Goal: Information Seeking & Learning: Check status

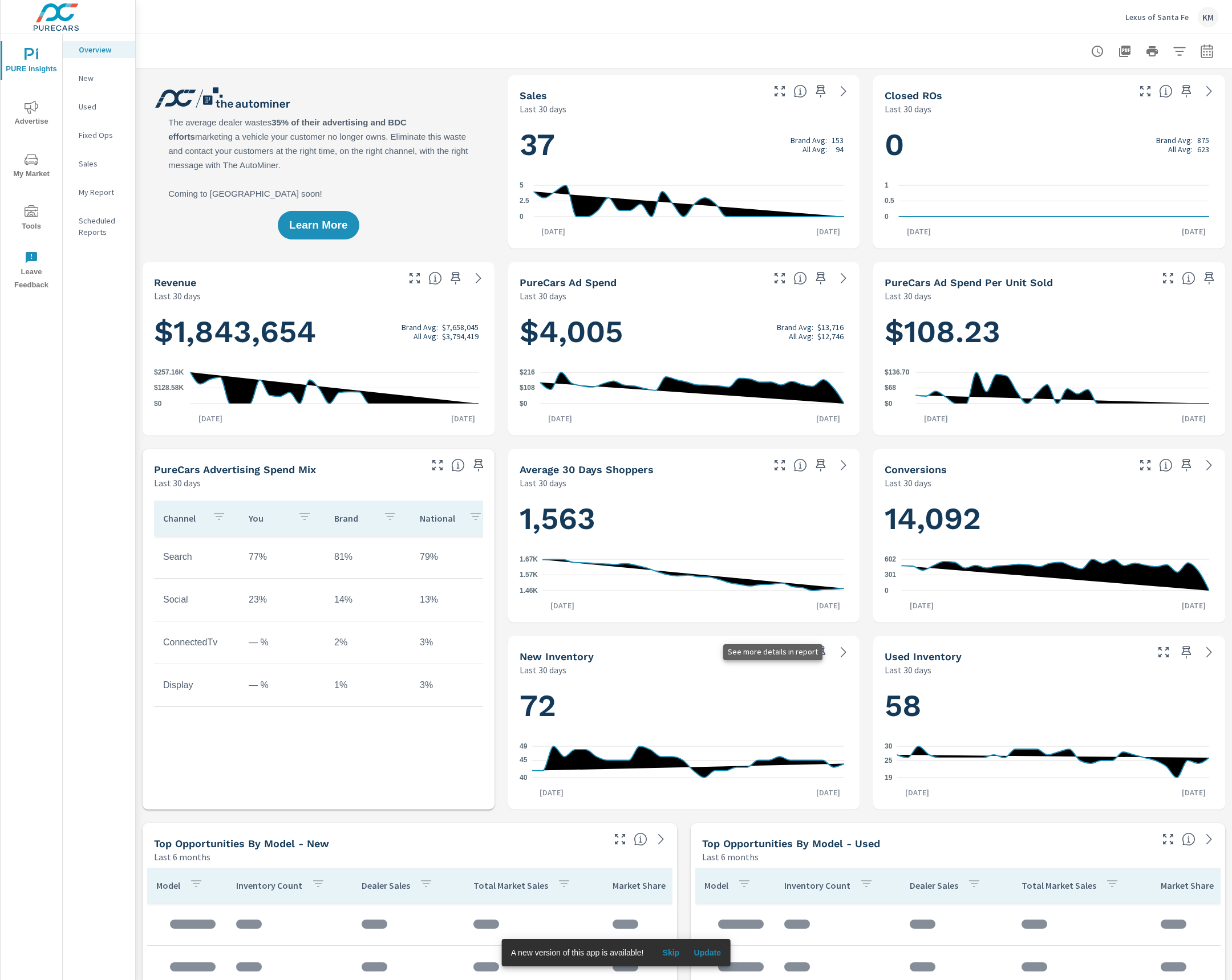
click at [836, 651] on icon at bounding box center [843, 652] width 14 height 14
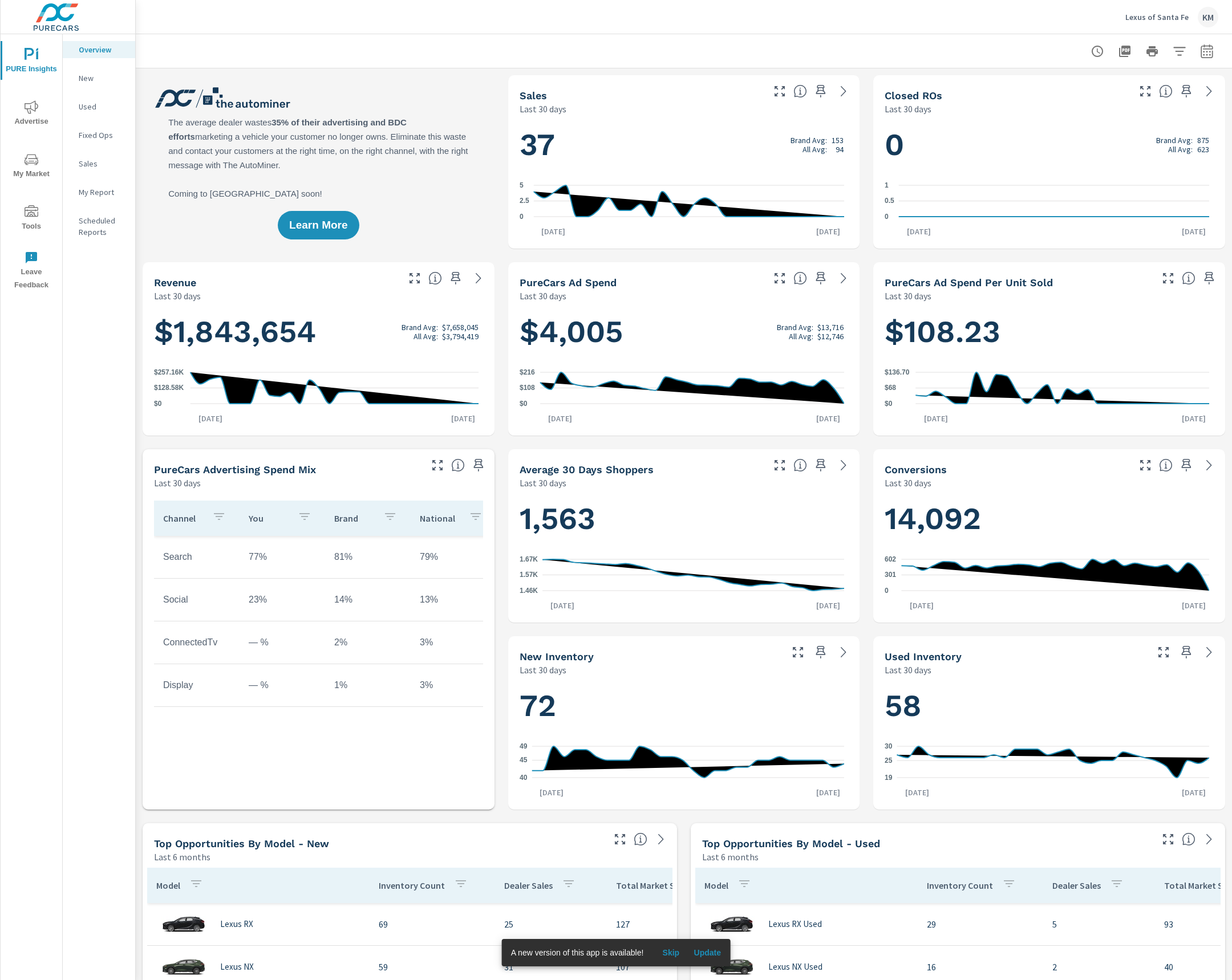
click at [1174, 20] on p "Lexus of Santa Fe" at bounding box center [1156, 17] width 63 height 10
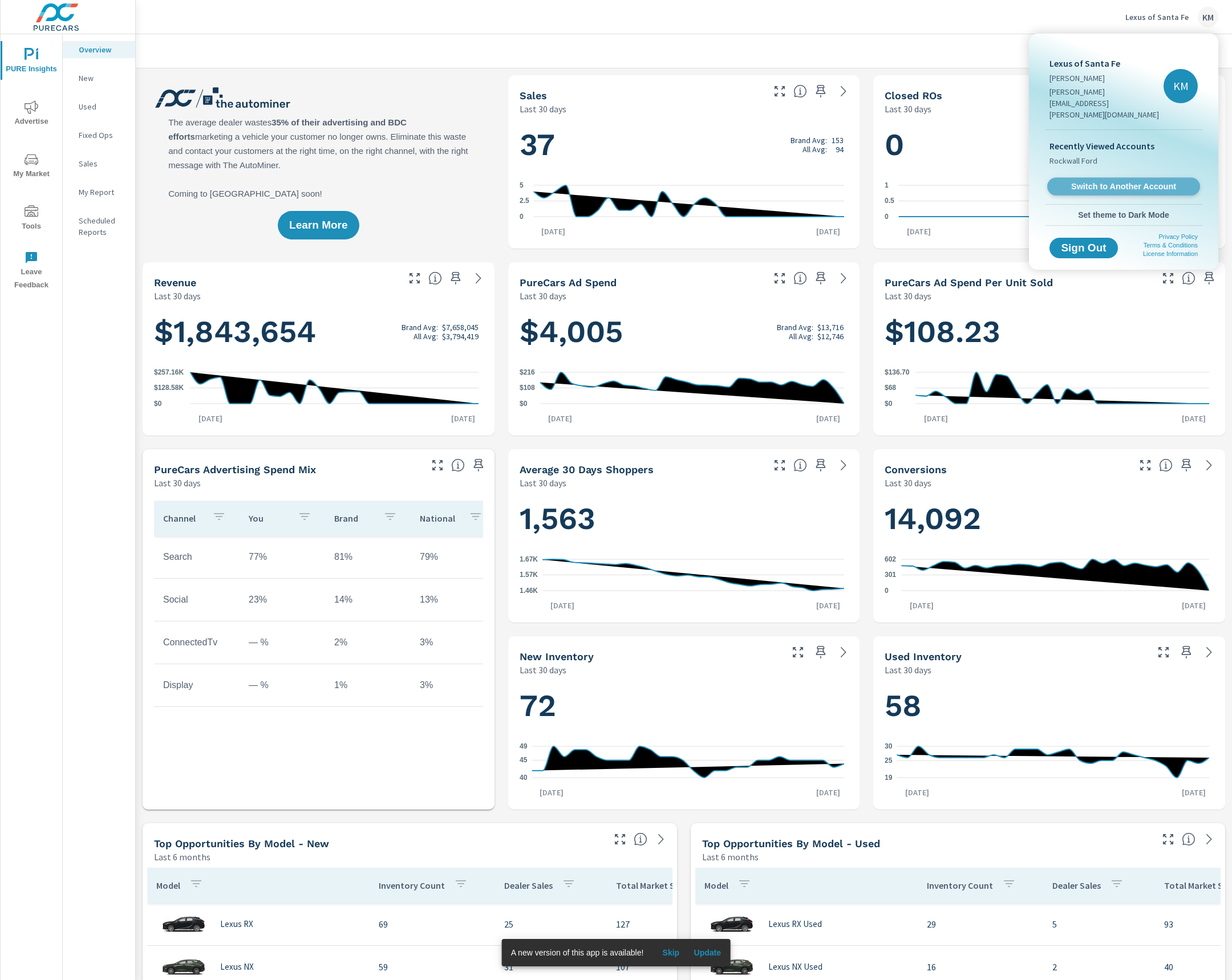
click at [1139, 182] on span "Switch to Another Account" at bounding box center [1123, 187] width 140 height 11
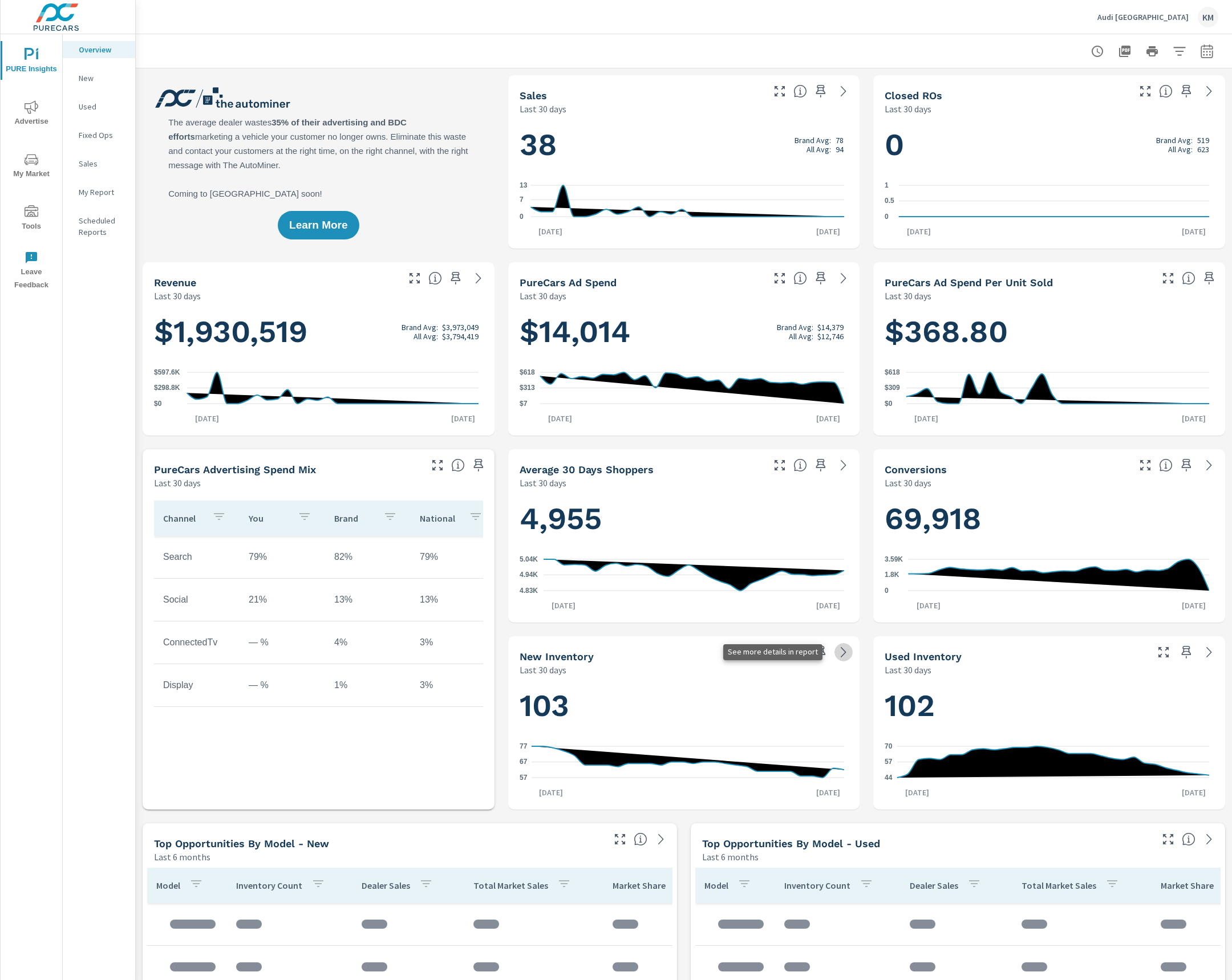
click at [836, 656] on icon at bounding box center [843, 652] width 14 height 14
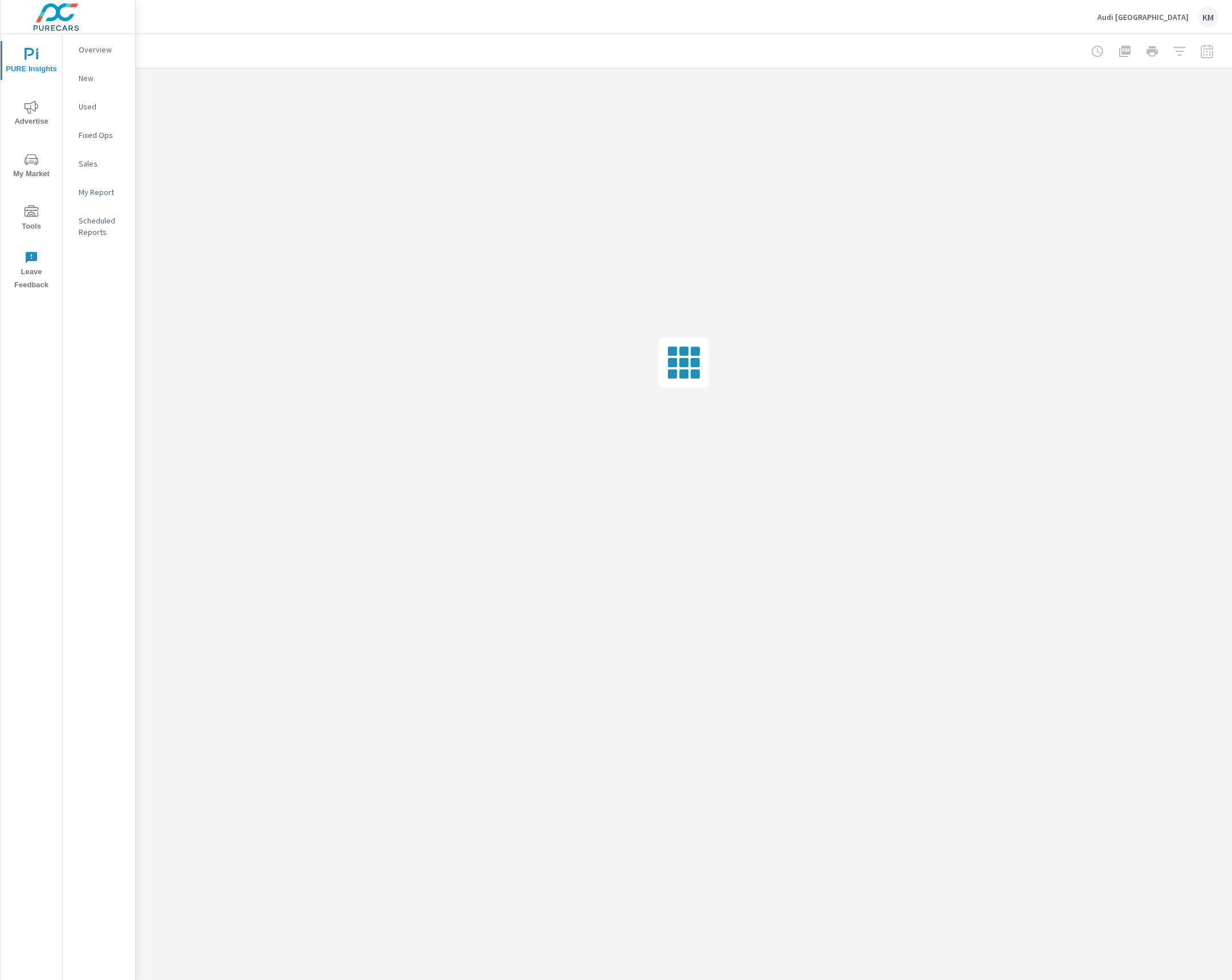
click at [1182, 52] on div at bounding box center [1152, 51] width 133 height 23
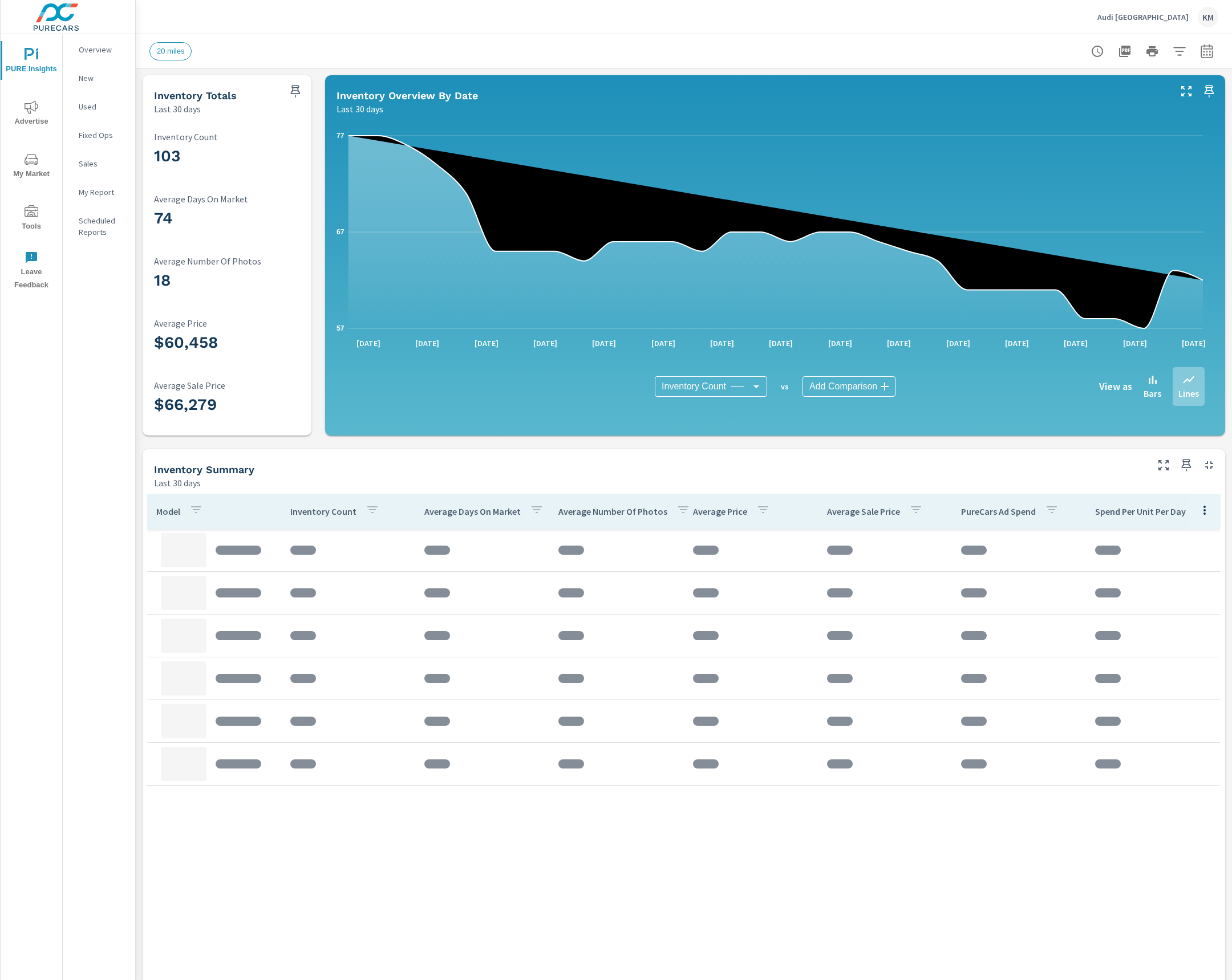
drag, startPoint x: 1178, startPoint y: 45, endPoint x: 1178, endPoint y: 56, distance: 11.0
click at [1178, 56] on div at bounding box center [1152, 51] width 133 height 23
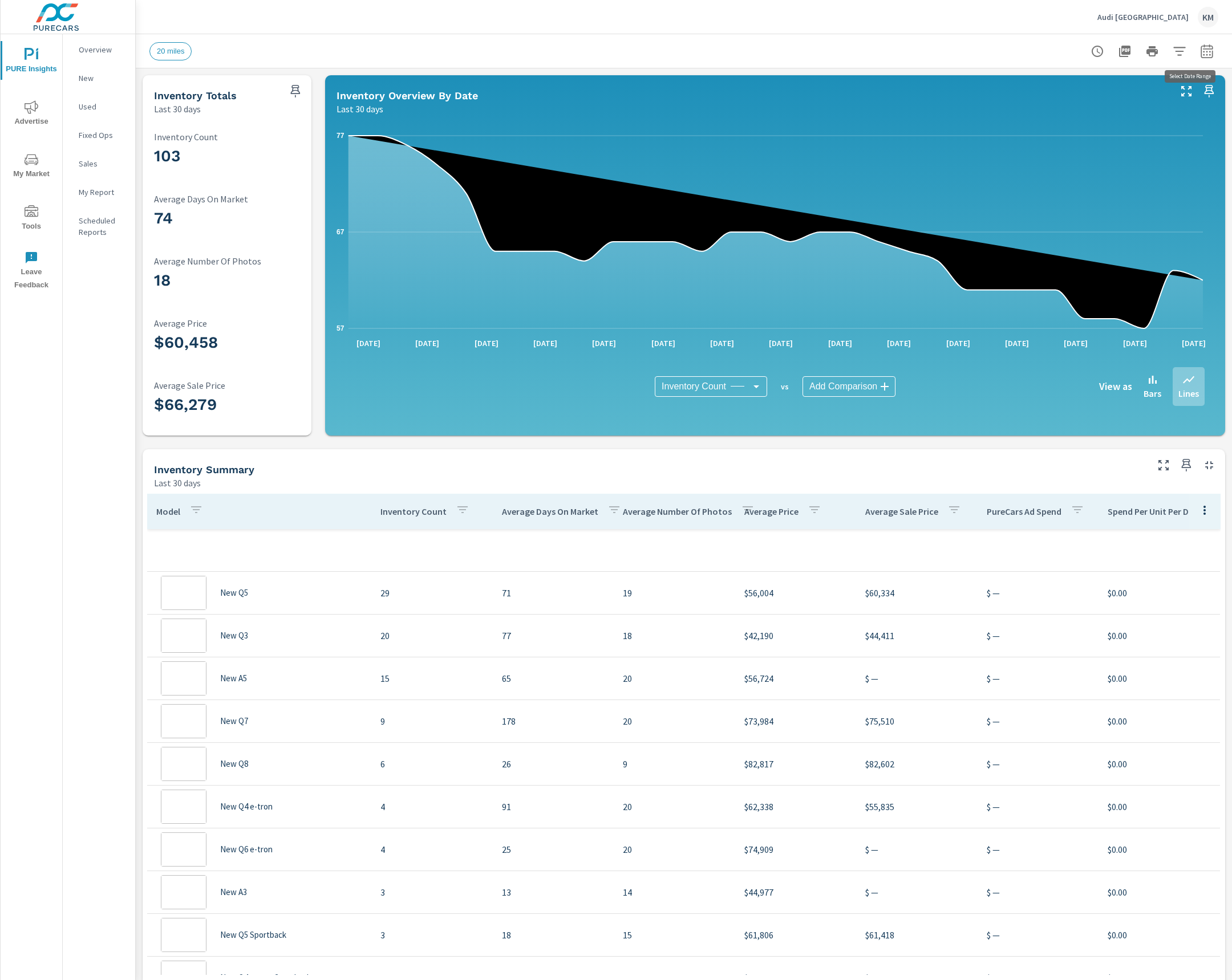
click at [1200, 58] on button "button" at bounding box center [1207, 51] width 23 height 23
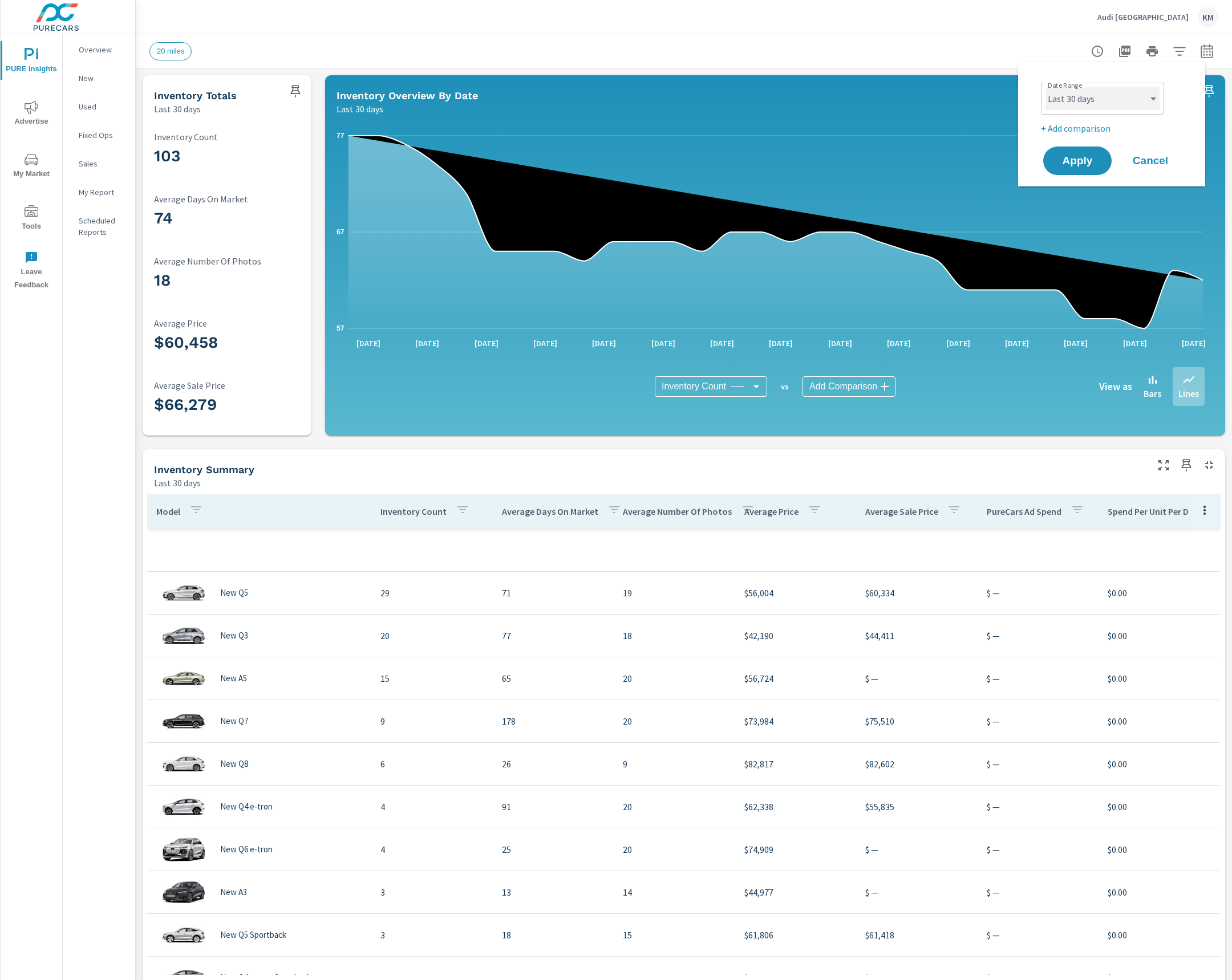
click at [1052, 107] on select "Custom [DATE] Last week Last 7 days Last 14 days Last 30 days Last 45 days Last…" at bounding box center [1102, 99] width 114 height 23
click at [1045, 87] on select "Custom [DATE] Last week Last 7 days Last 14 days Last 30 days Last 45 days Last…" at bounding box center [1102, 99] width 114 height 23
select select "Last 3 months"
click at [1084, 161] on span "Apply" at bounding box center [1077, 161] width 47 height 11
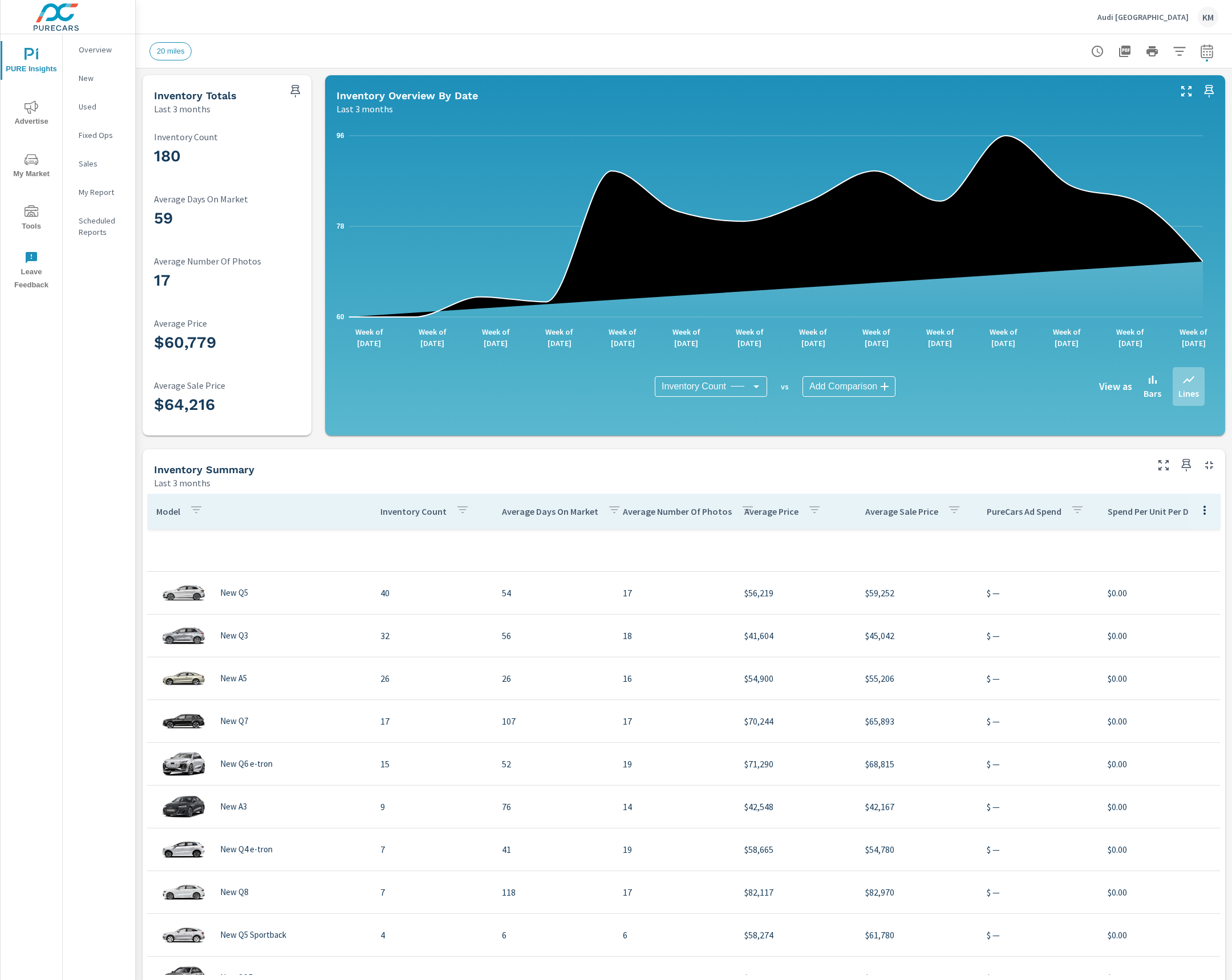
click at [63, 14] on img at bounding box center [56, 17] width 111 height 46
click at [89, 52] on p "Overview" at bounding box center [103, 49] width 47 height 11
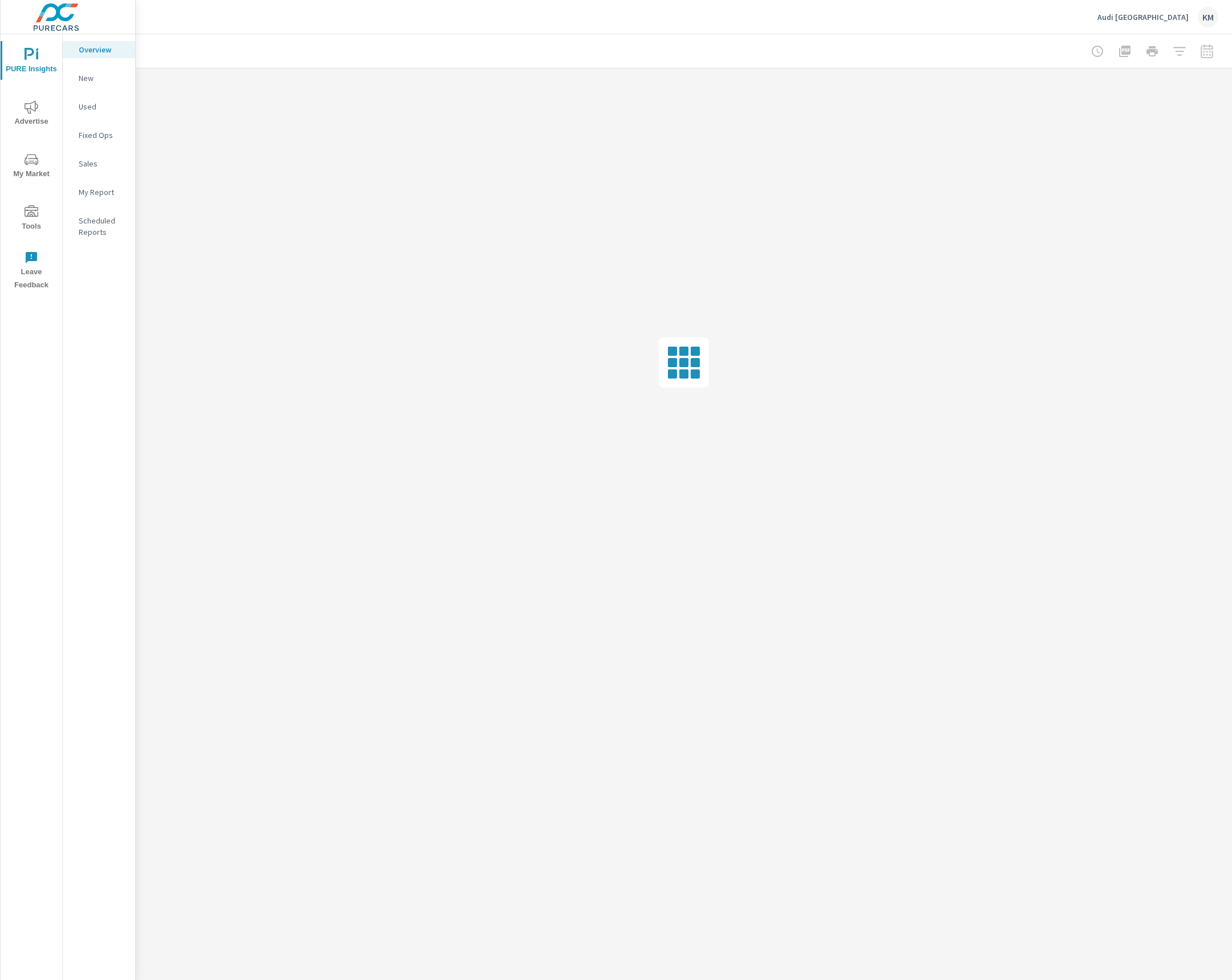
click at [34, 106] on icon "nav menu" at bounding box center [31, 107] width 14 height 14
click at [545, 309] on div at bounding box center [684, 362] width 1096 height 588
click at [395, 400] on div at bounding box center [684, 362] width 1096 height 588
click at [94, 12] on img at bounding box center [56, 17] width 111 height 46
click at [71, 42] on div "Overall" at bounding box center [99, 50] width 72 height 17
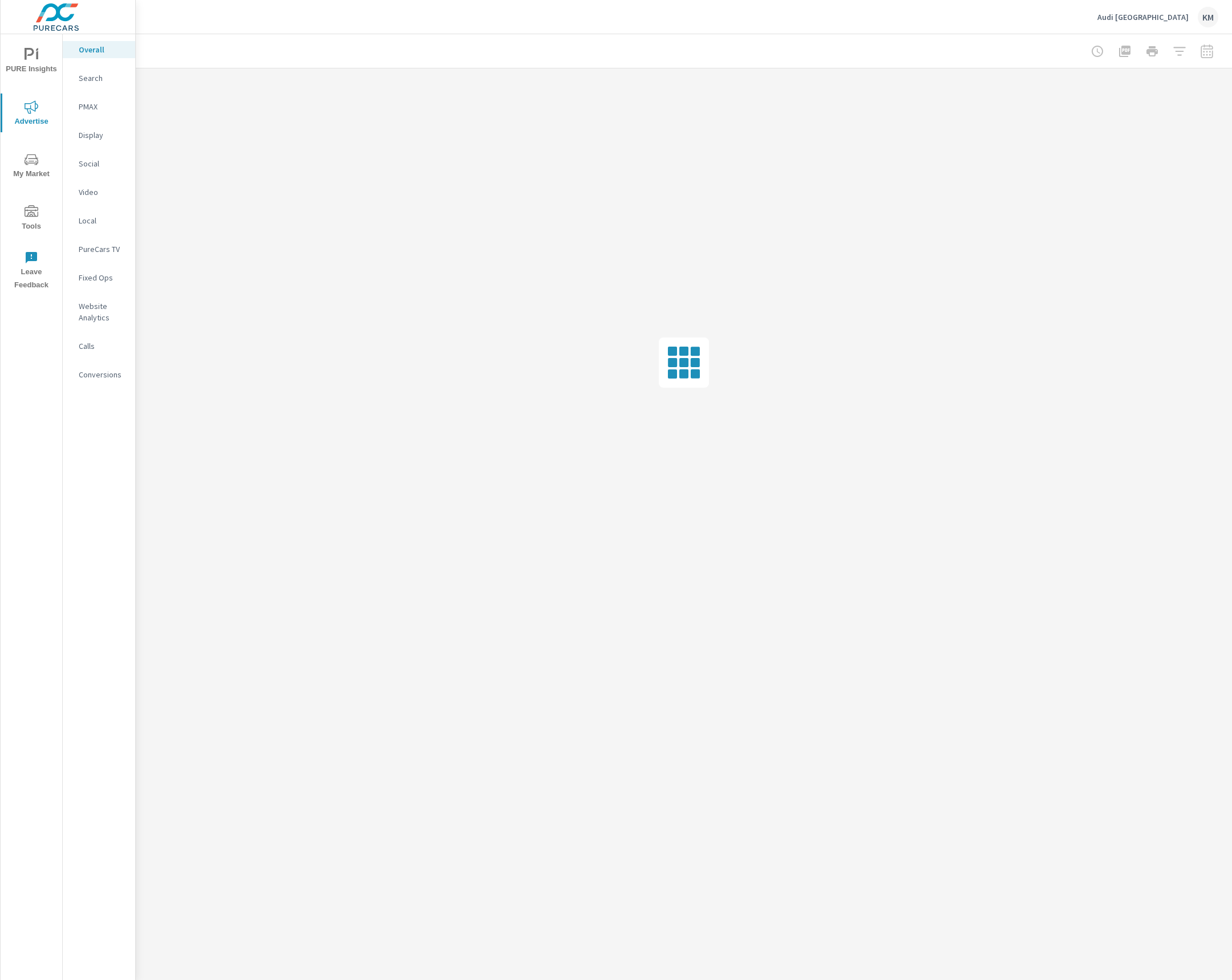
drag, startPoint x: 71, startPoint y: 42, endPoint x: 81, endPoint y: 51, distance: 13.5
click at [81, 51] on p "Overall" at bounding box center [103, 49] width 47 height 11
click at [459, 659] on div at bounding box center [684, 507] width 1096 height 946
click at [29, 50] on icon "nav menu" at bounding box center [31, 54] width 14 height 14
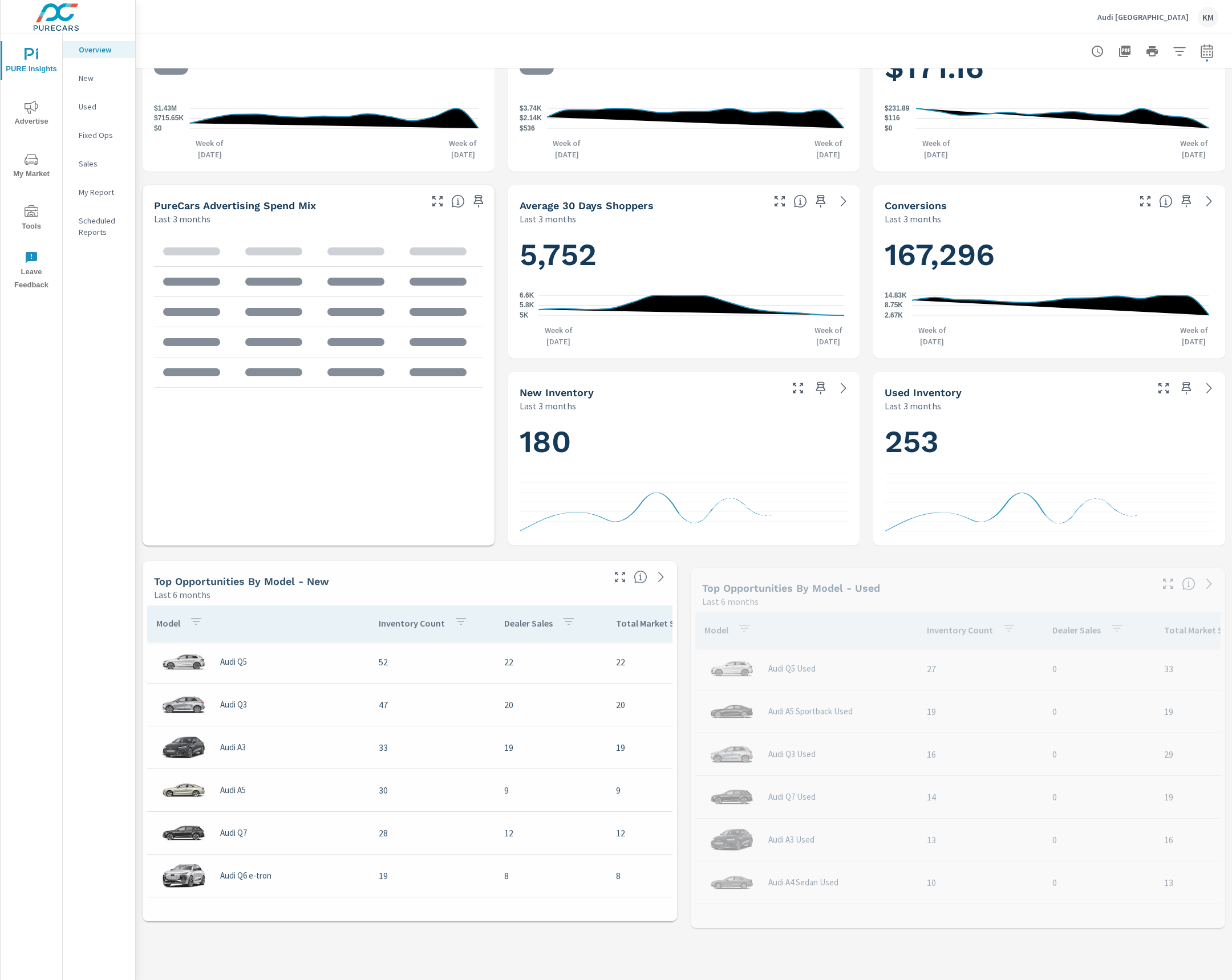
scroll to position [347, 0]
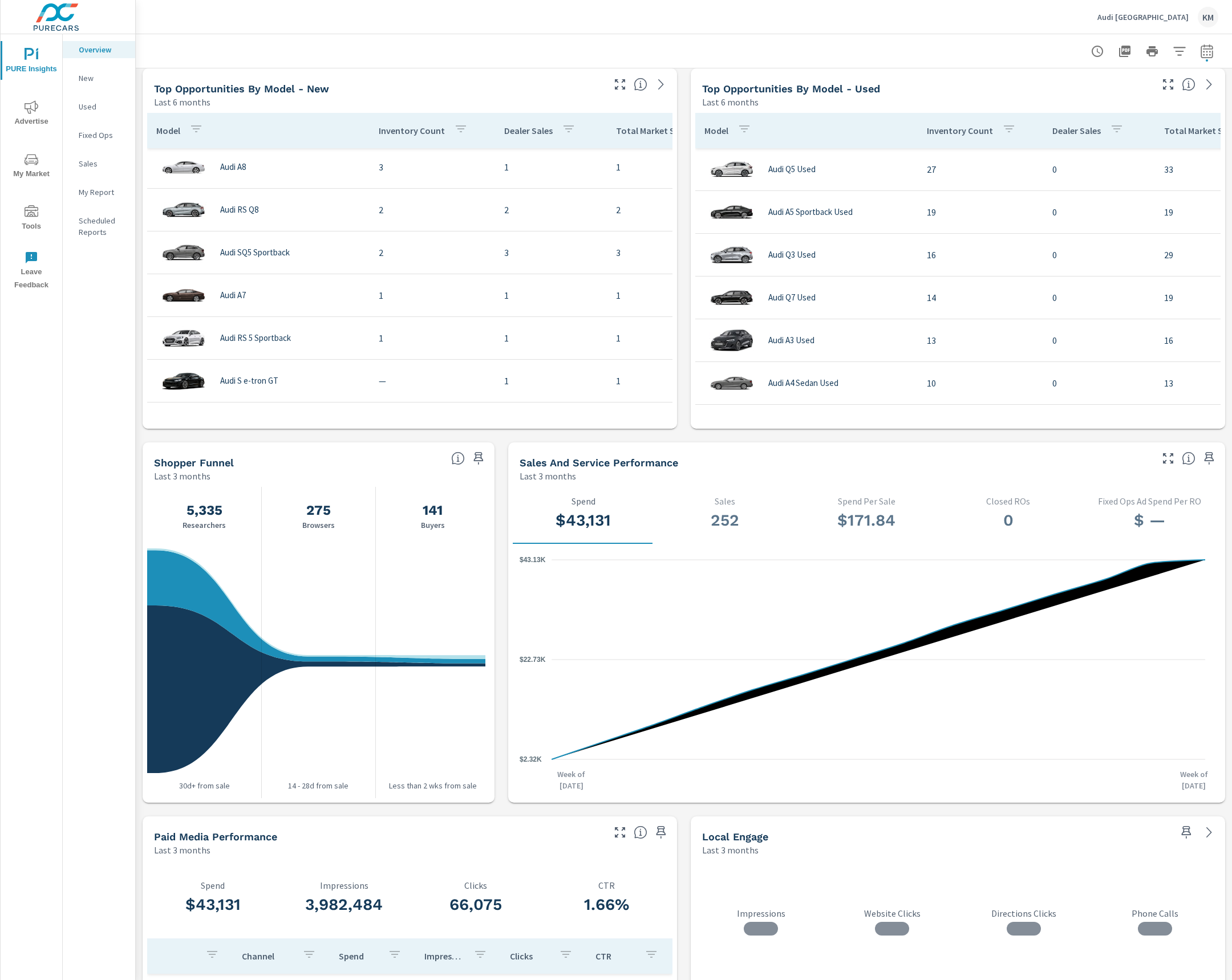
scroll to position [958, 0]
